Goal: Transaction & Acquisition: Purchase product/service

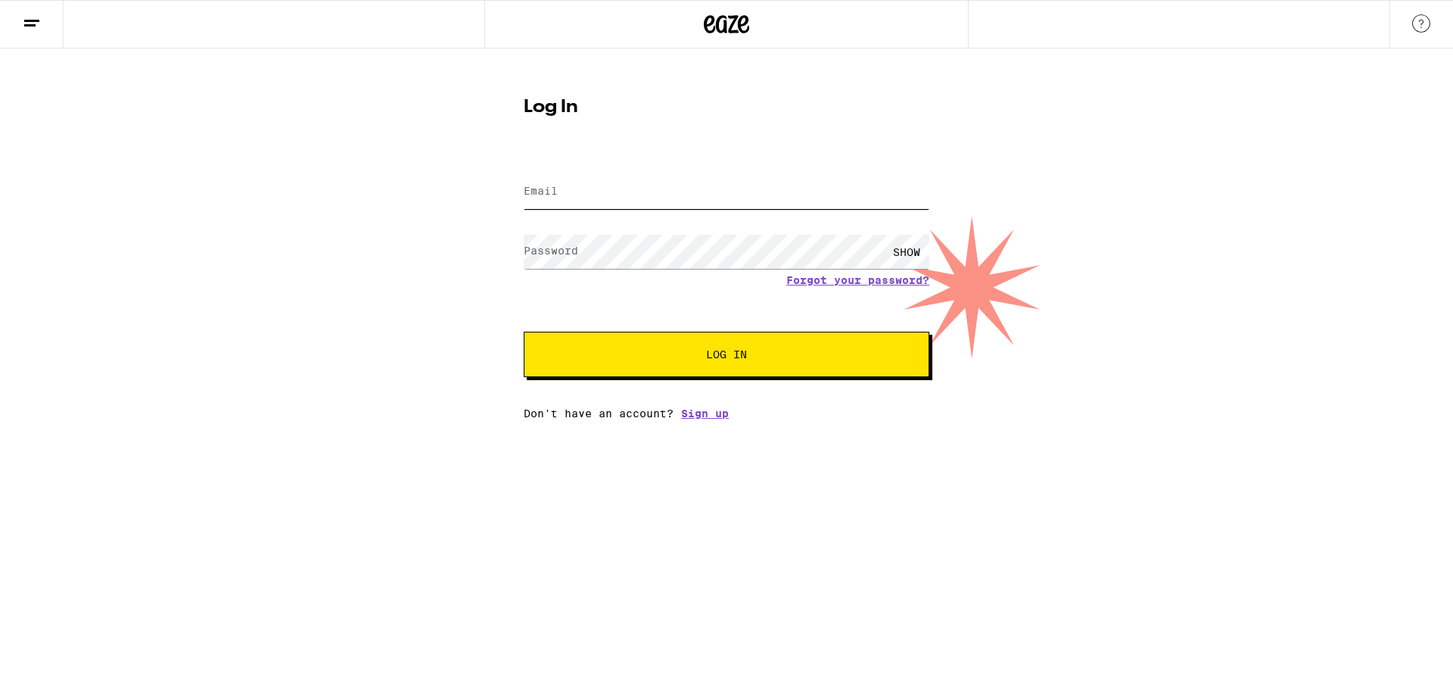
click at [722, 190] on input "Email" at bounding box center [727, 192] width 406 height 34
type input "[EMAIL_ADDRESS][DOMAIN_NAME]"
click at [644, 348] on button "Log In" at bounding box center [727, 354] width 406 height 45
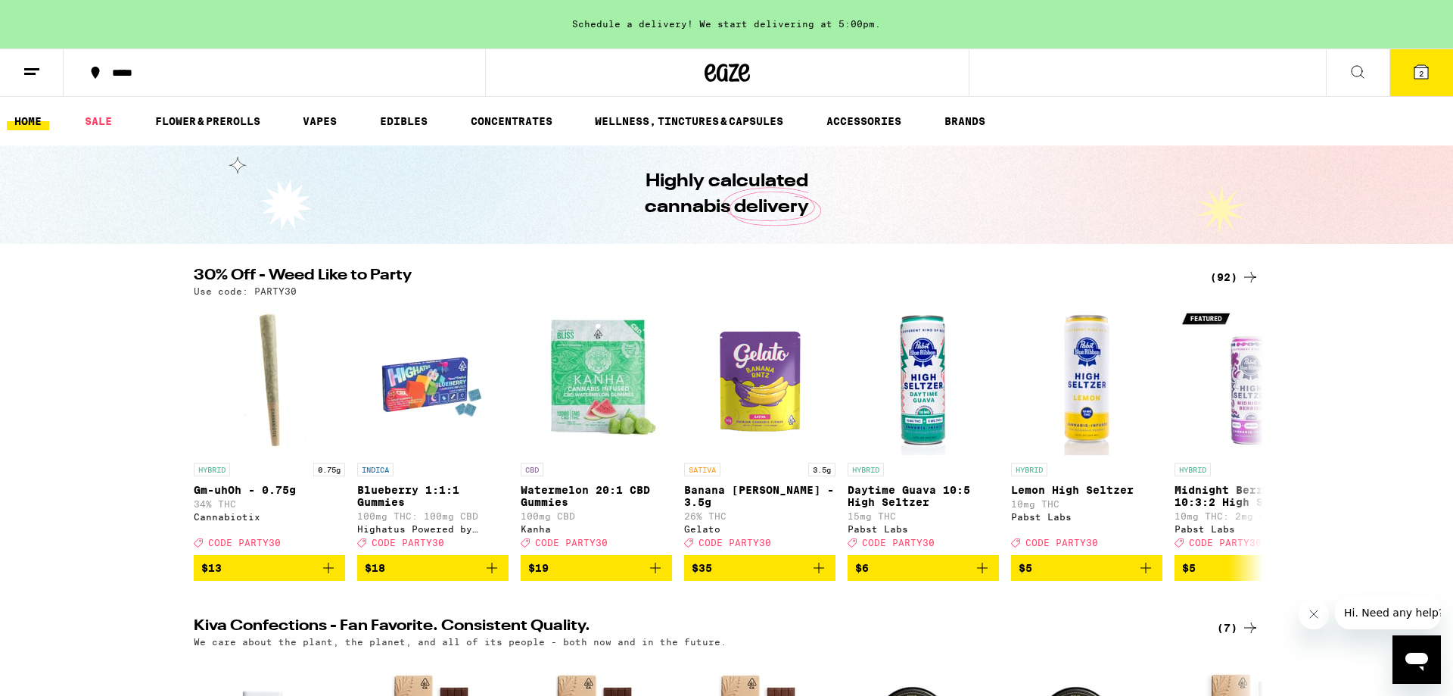
click at [1420, 72] on span "2" at bounding box center [1421, 73] width 5 height 9
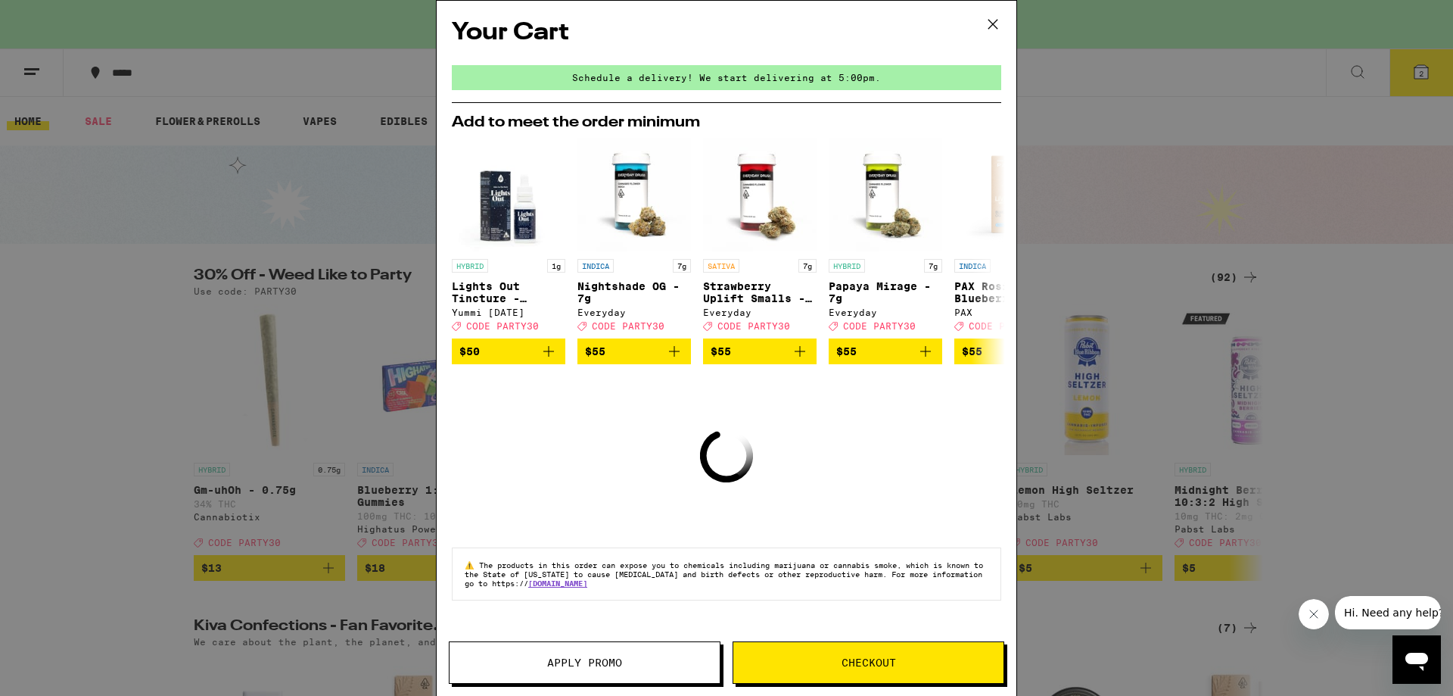
click at [999, 11] on button at bounding box center [993, 25] width 47 height 48
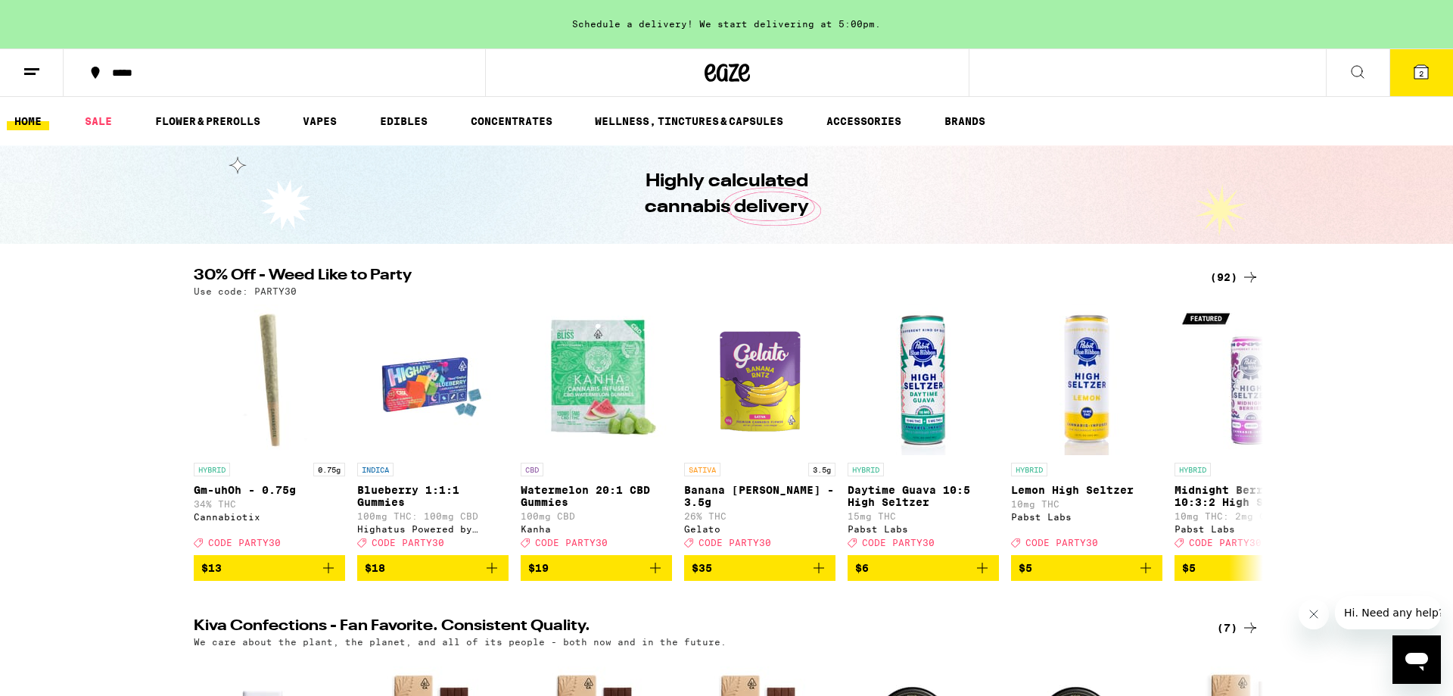
click at [36, 89] on button at bounding box center [32, 73] width 64 height 48
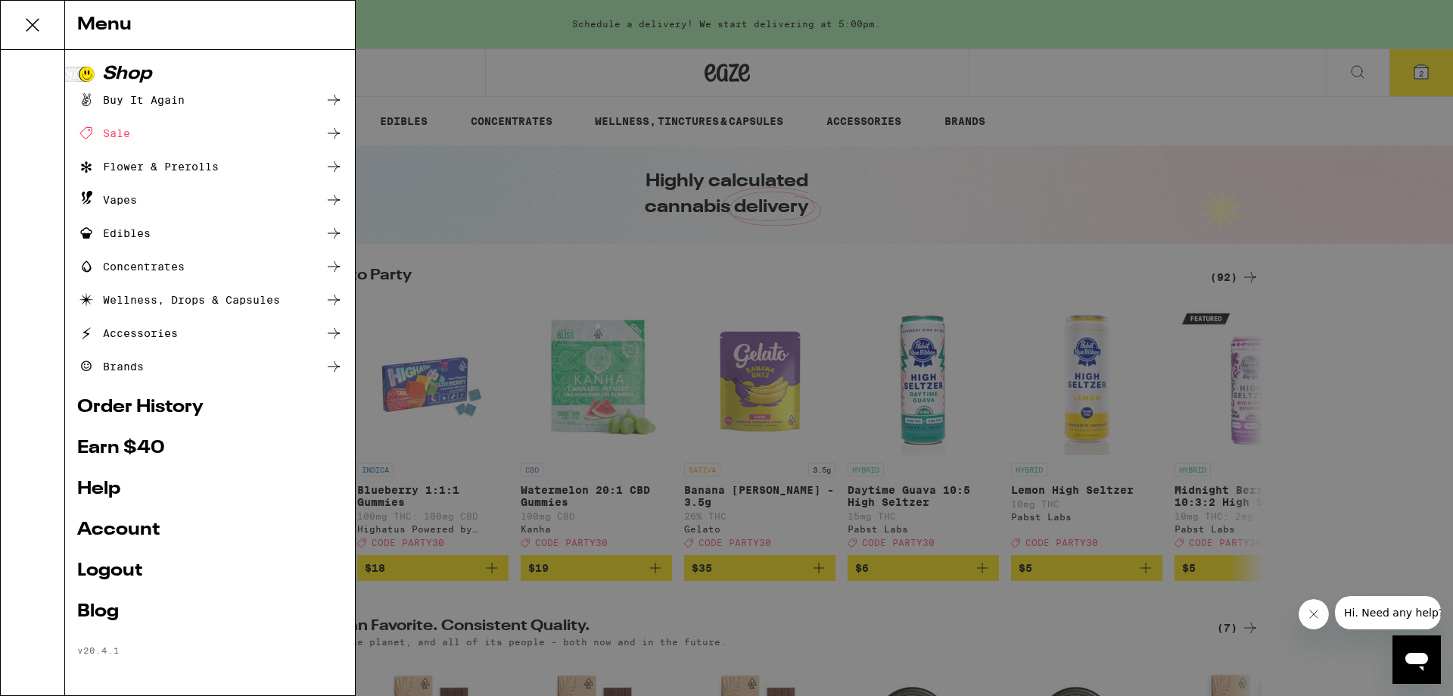
click at [136, 531] on link "Account" at bounding box center [210, 530] width 266 height 18
